Goal: Transaction & Acquisition: Purchase product/service

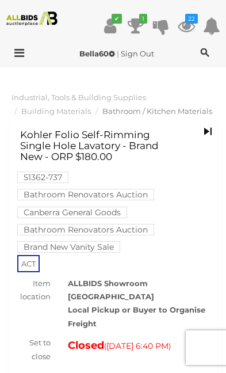
click at [30, 53] on div at bounding box center [21, 54] width 37 height 14
click at [26, 55] on div at bounding box center [21, 54] width 37 height 14
click at [22, 52] on icon at bounding box center [17, 53] width 16 height 12
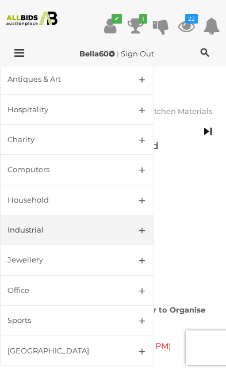
click at [33, 344] on div "[GEOGRAPHIC_DATA]" at bounding box center [63, 350] width 112 height 13
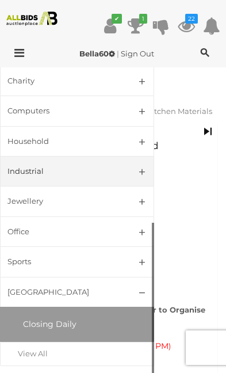
click at [47, 347] on div "View All" at bounding box center [68, 353] width 101 height 13
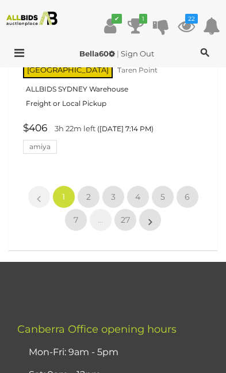
scroll to position [3557, 0]
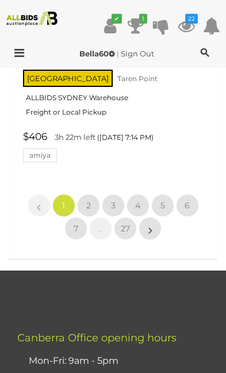
click at [94, 194] on link "2" at bounding box center [88, 205] width 23 height 23
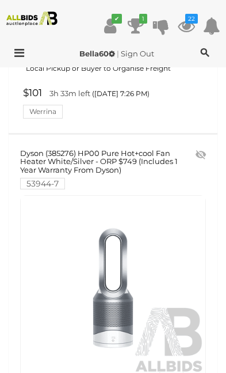
scroll to position [2177, 0]
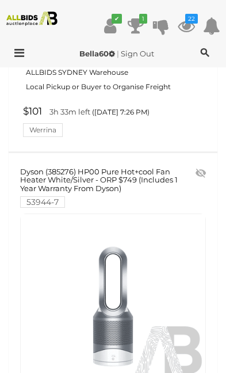
click at [125, 175] on link "Dyson (385276) HP00 Pure Hot+cool Fan Heater White/Silver - ORP $749 (Includes …" at bounding box center [99, 186] width 158 height 39
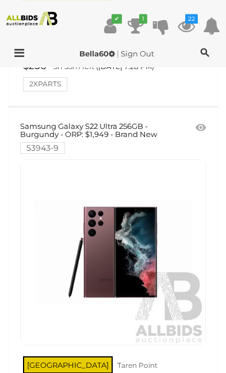
scroll to position [2589, 0]
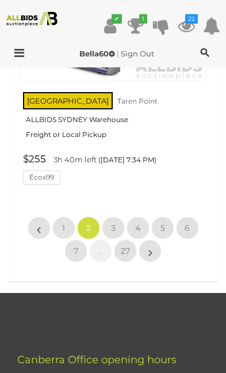
click at [117, 216] on link "3" at bounding box center [113, 227] width 23 height 23
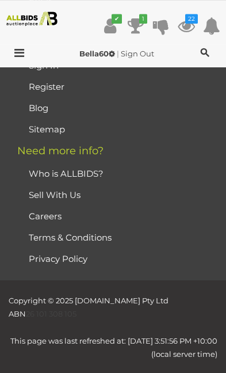
scroll to position [20, 0]
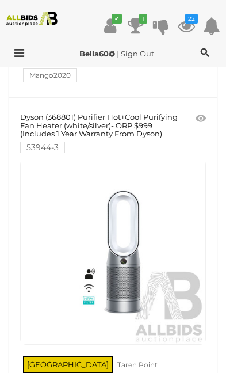
scroll to position [1837, 0]
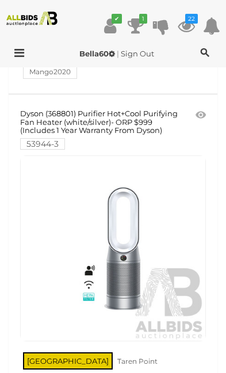
click at [204, 110] on icon at bounding box center [201, 115] width 10 height 12
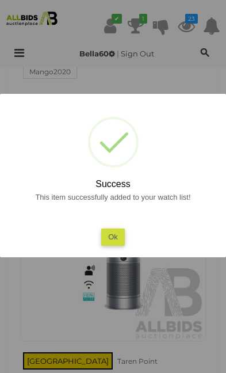
click at [123, 242] on button "Ok" at bounding box center [113, 236] width 24 height 17
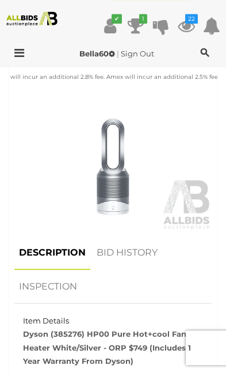
scroll to position [575, 0]
click at [142, 236] on link "BID HISTORY" at bounding box center [127, 253] width 70 height 34
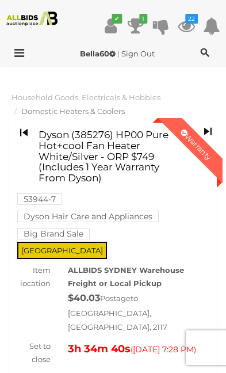
scroll to position [0, 0]
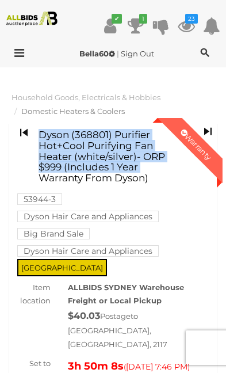
click at [150, 97] on span "Household Goods, Electricals & Hobbies" at bounding box center [86, 97] width 149 height 9
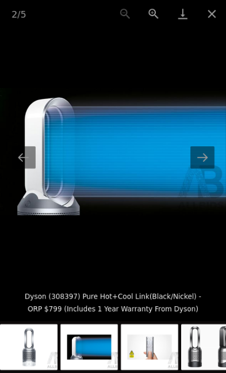
scroll to position [545, 0]
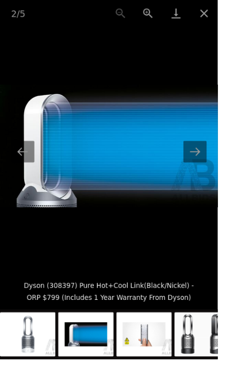
click at [210, 166] on button "Next slide" at bounding box center [202, 157] width 24 height 22
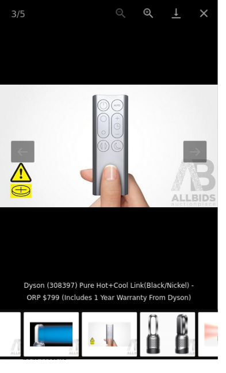
click at [211, 167] on button "Next slide" at bounding box center [202, 157] width 24 height 22
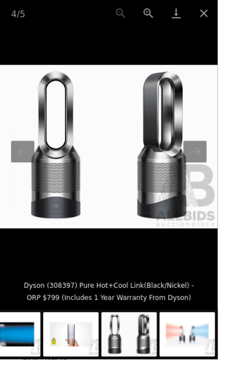
click at [209, 165] on button "Next slide" at bounding box center [202, 157] width 24 height 22
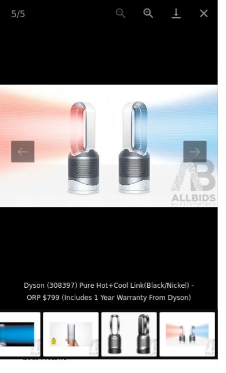
click at [213, 161] on button "Next slide" at bounding box center [202, 157] width 24 height 22
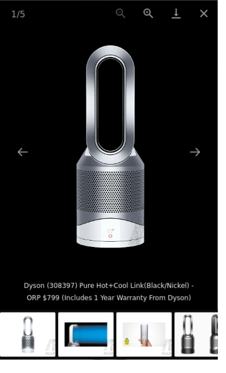
scroll to position [395, 0]
click at [220, 12] on button "Close gallery" at bounding box center [211, 13] width 29 height 27
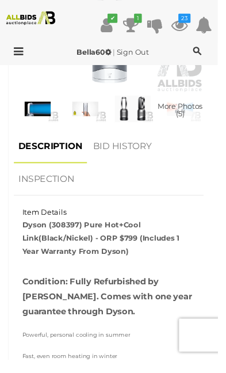
scroll to position [699, 0]
click at [148, 139] on link "BID HISTORY" at bounding box center [127, 152] width 70 height 34
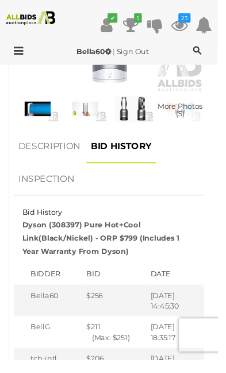
click at [148, 135] on link "BID HISTORY" at bounding box center [126, 152] width 72 height 34
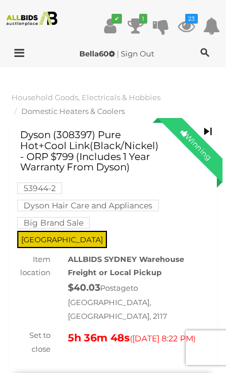
scroll to position [734, 0]
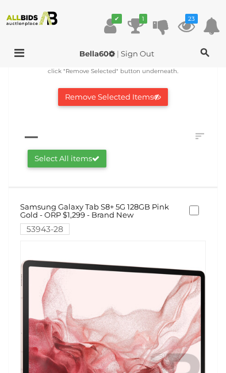
scroll to position [147, 0]
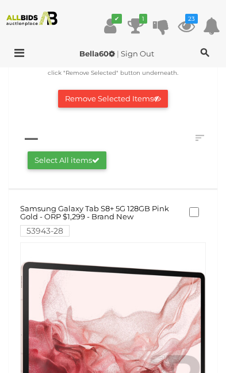
click at [189, 24] on icon at bounding box center [186, 26] width 17 height 21
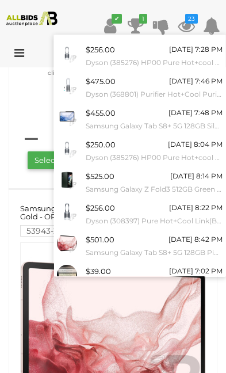
scroll to position [87, 0]
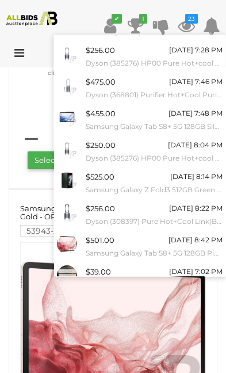
click at [153, 147] on div "$250.00 [DATE] 8:04 PM Dyson (385276) HP00 Pure Hot+cool Fan Heater White/Silve…" at bounding box center [154, 152] width 137 height 26
click at [139, 333] on div at bounding box center [113, 186] width 226 height 373
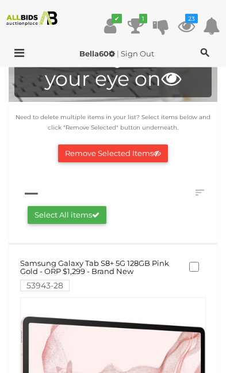
scroll to position [0, 0]
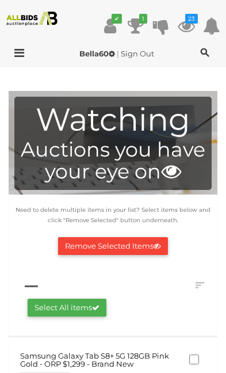
click at [25, 55] on div at bounding box center [21, 54] width 37 height 14
